Goal: Transaction & Acquisition: Purchase product/service

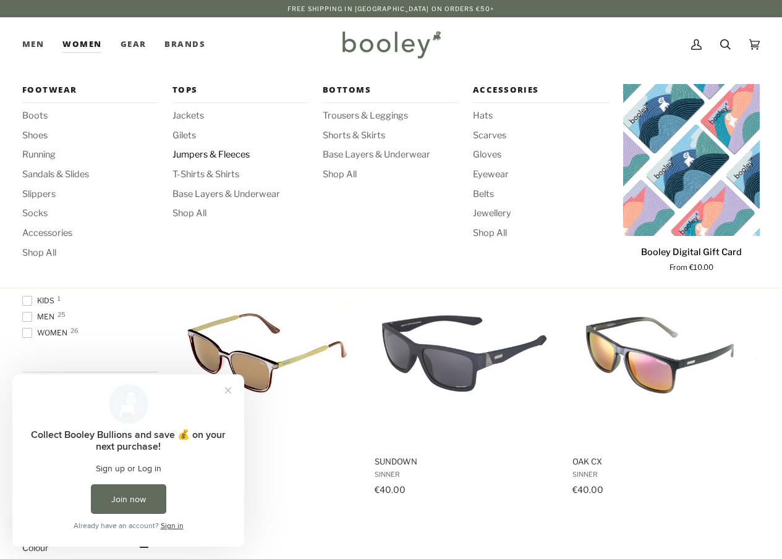
click at [207, 153] on span "Jumpers & Fleeces" at bounding box center [240, 155] width 137 height 14
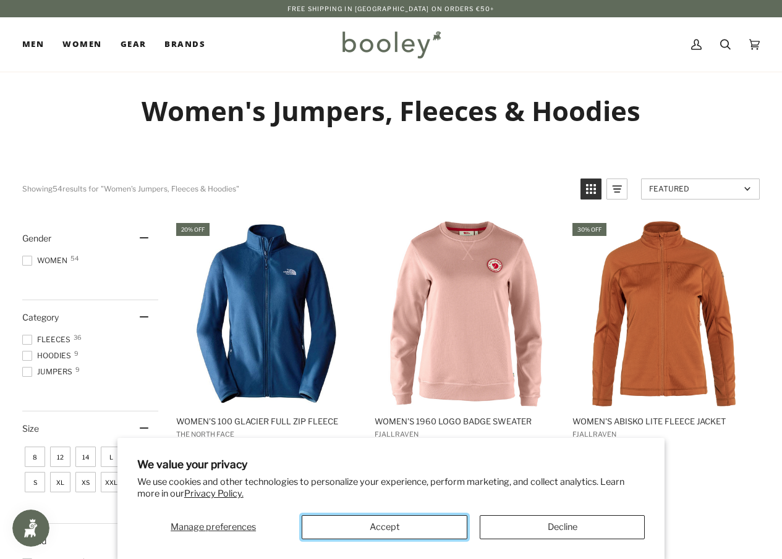
click at [380, 527] on button "Accept" at bounding box center [384, 528] width 165 height 24
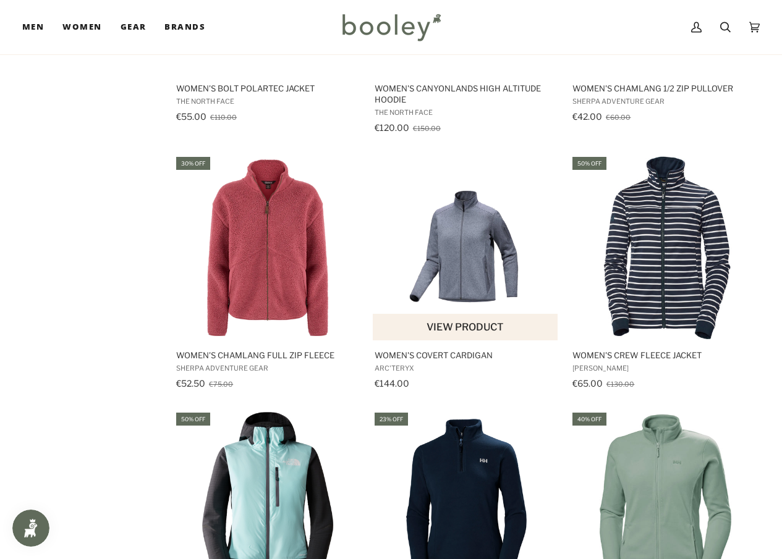
scroll to position [1113, 0]
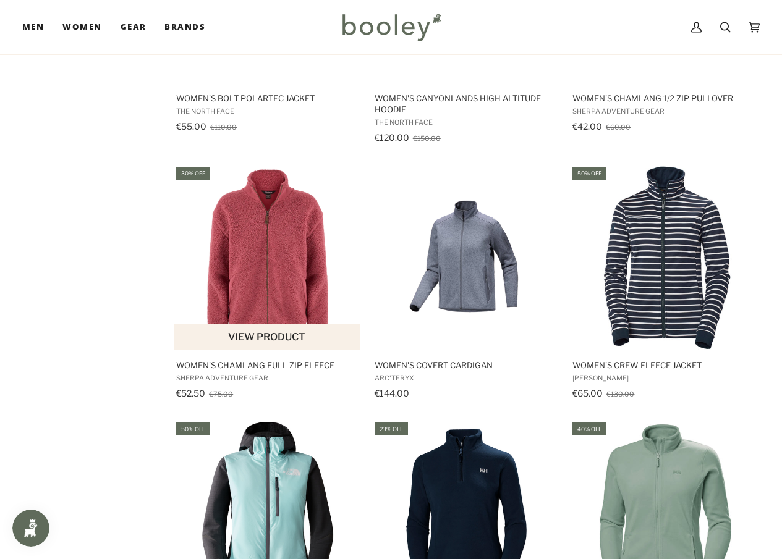
click at [281, 247] on img "Women's Chamlang Full Zip Fleece" at bounding box center [267, 257] width 185 height 185
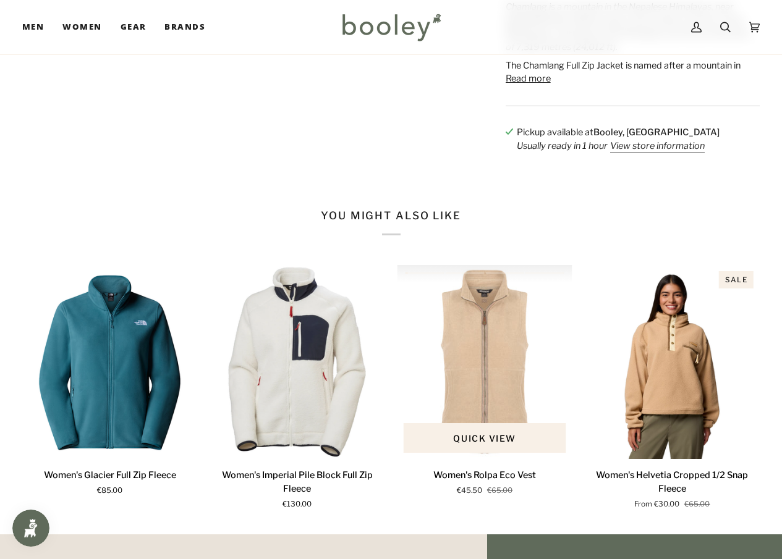
scroll to position [618, 0]
